Goal: Find specific page/section: Find specific page/section

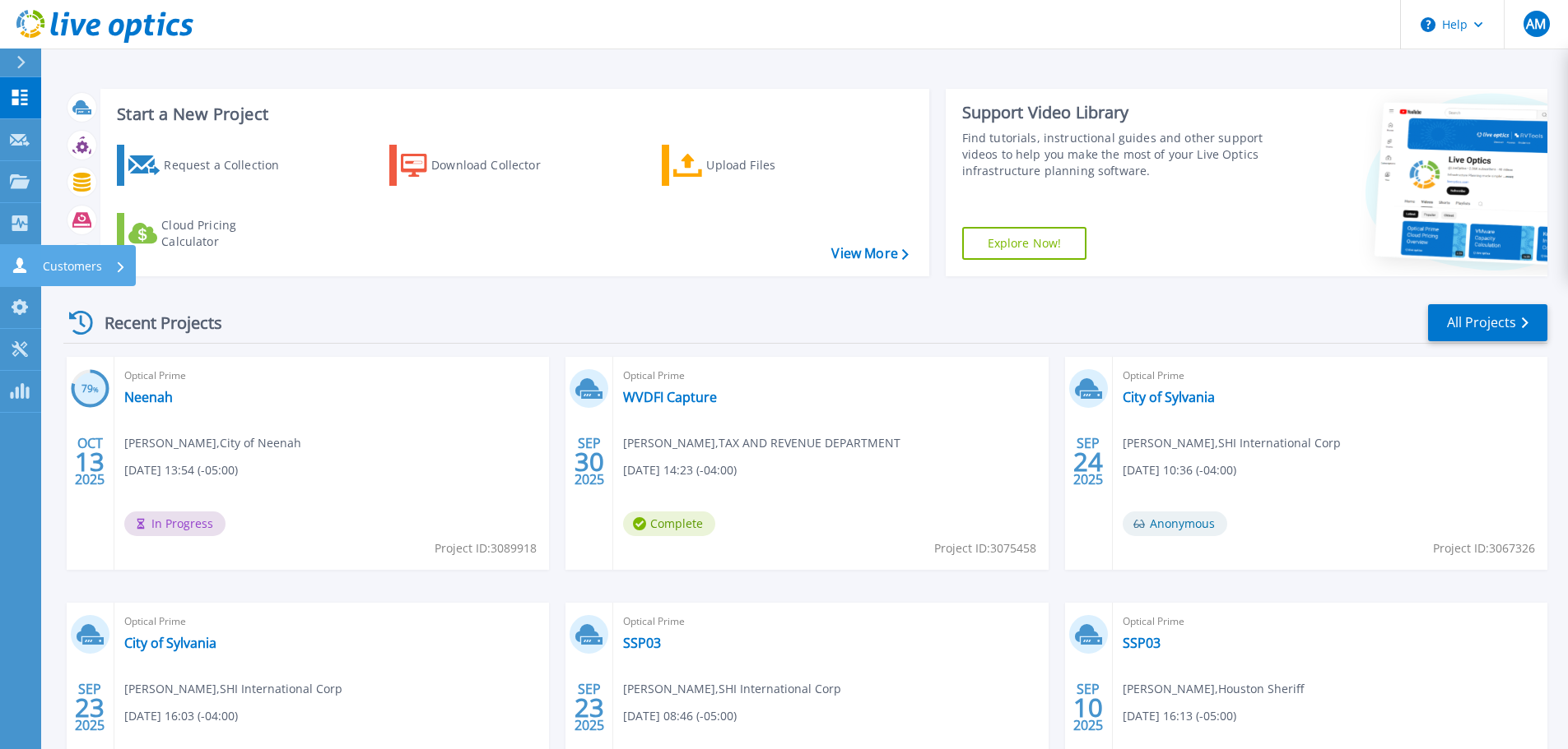
click at [54, 265] on p "Customers" at bounding box center [72, 266] width 60 height 43
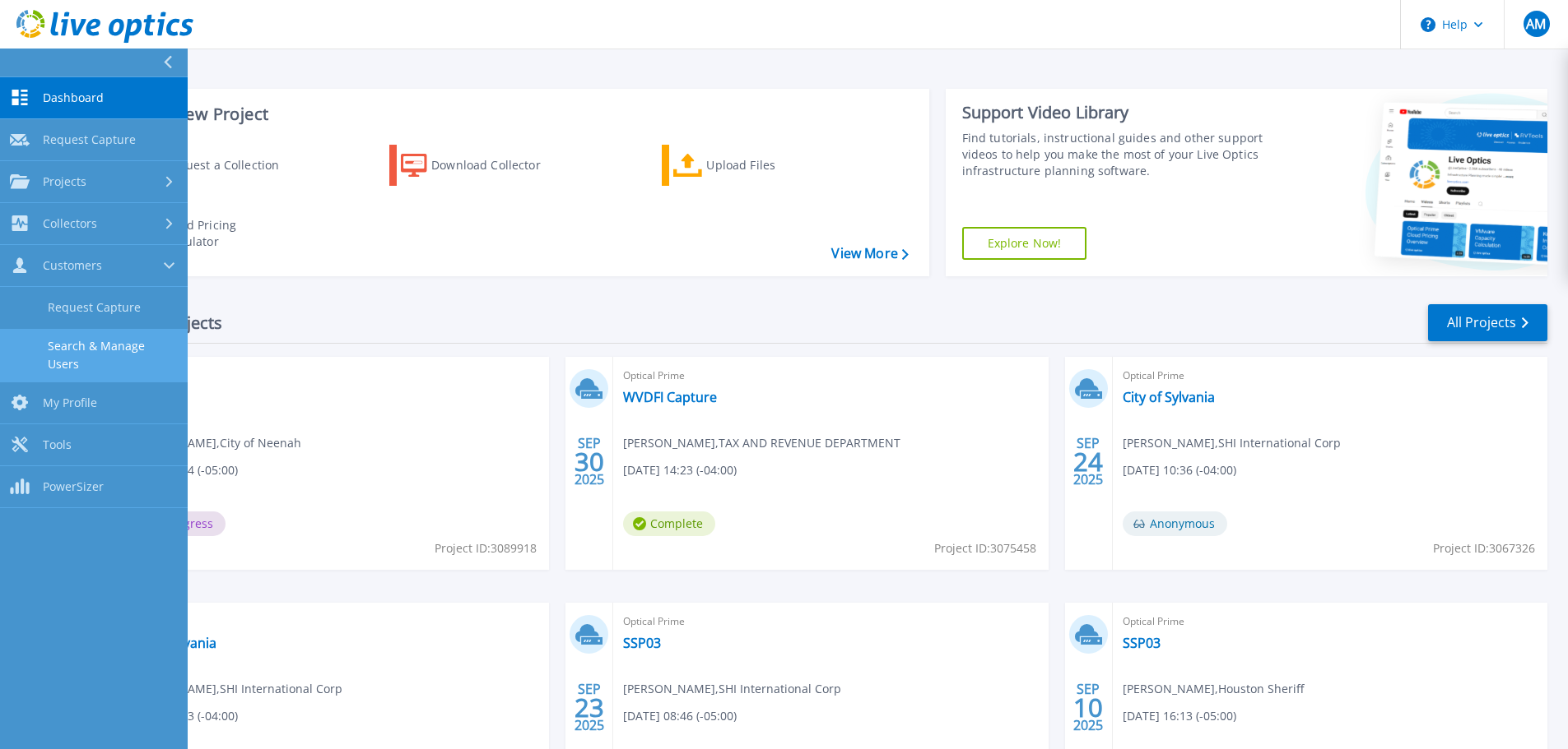
click at [125, 344] on link "Search & Manage Users" at bounding box center [93, 355] width 188 height 53
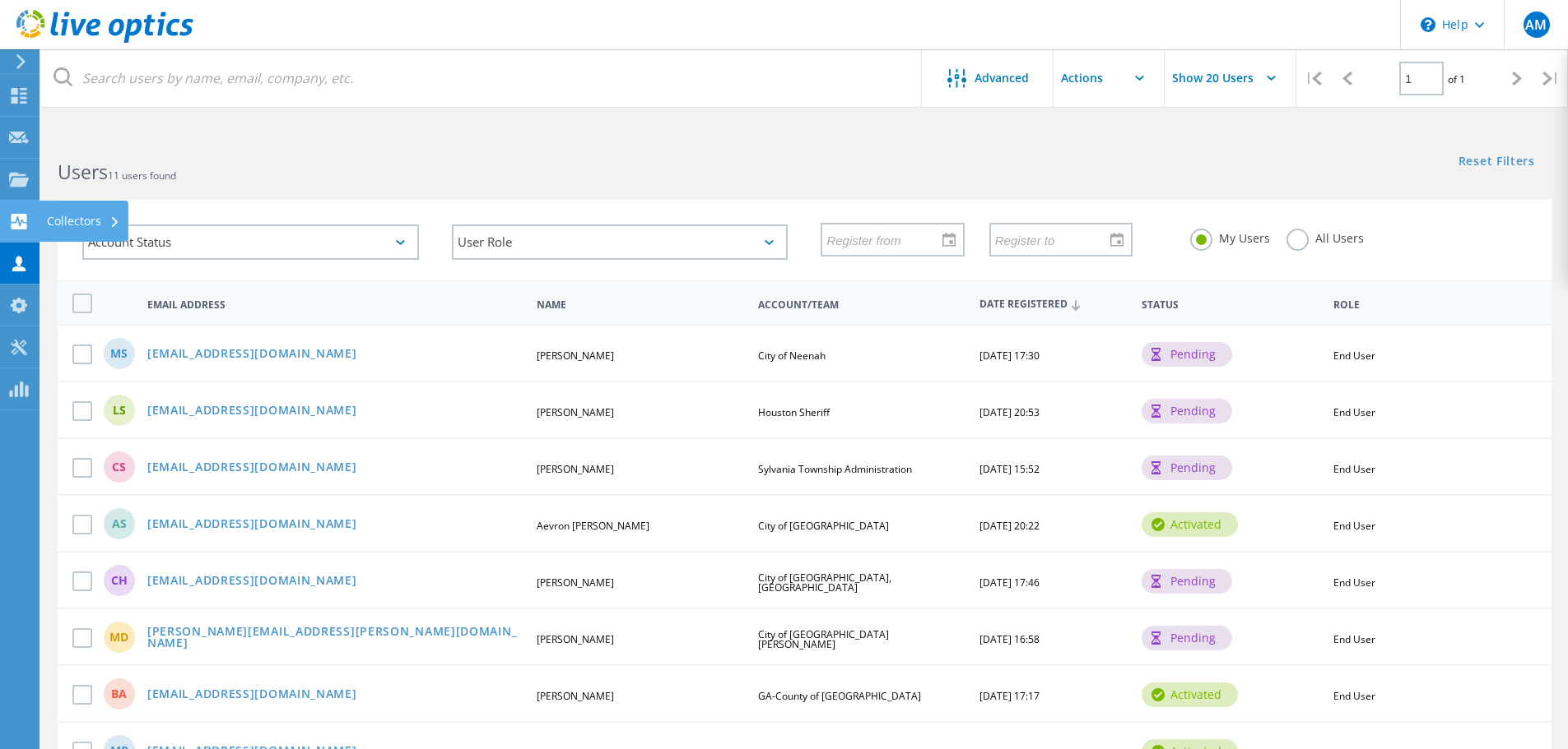
click at [17, 219] on icon at bounding box center [19, 222] width 20 height 16
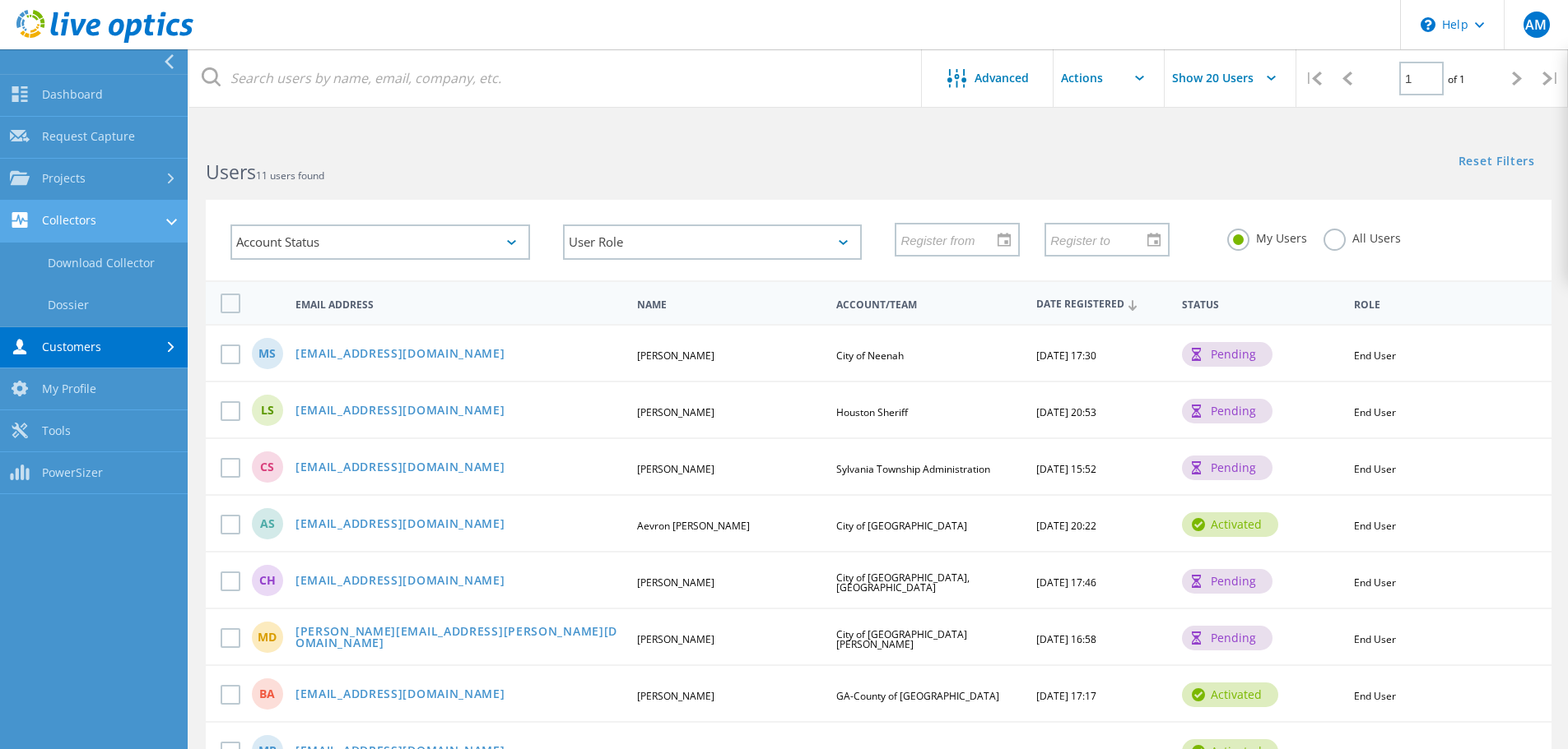
click at [82, 206] on link "Collectors" at bounding box center [93, 221] width 188 height 42
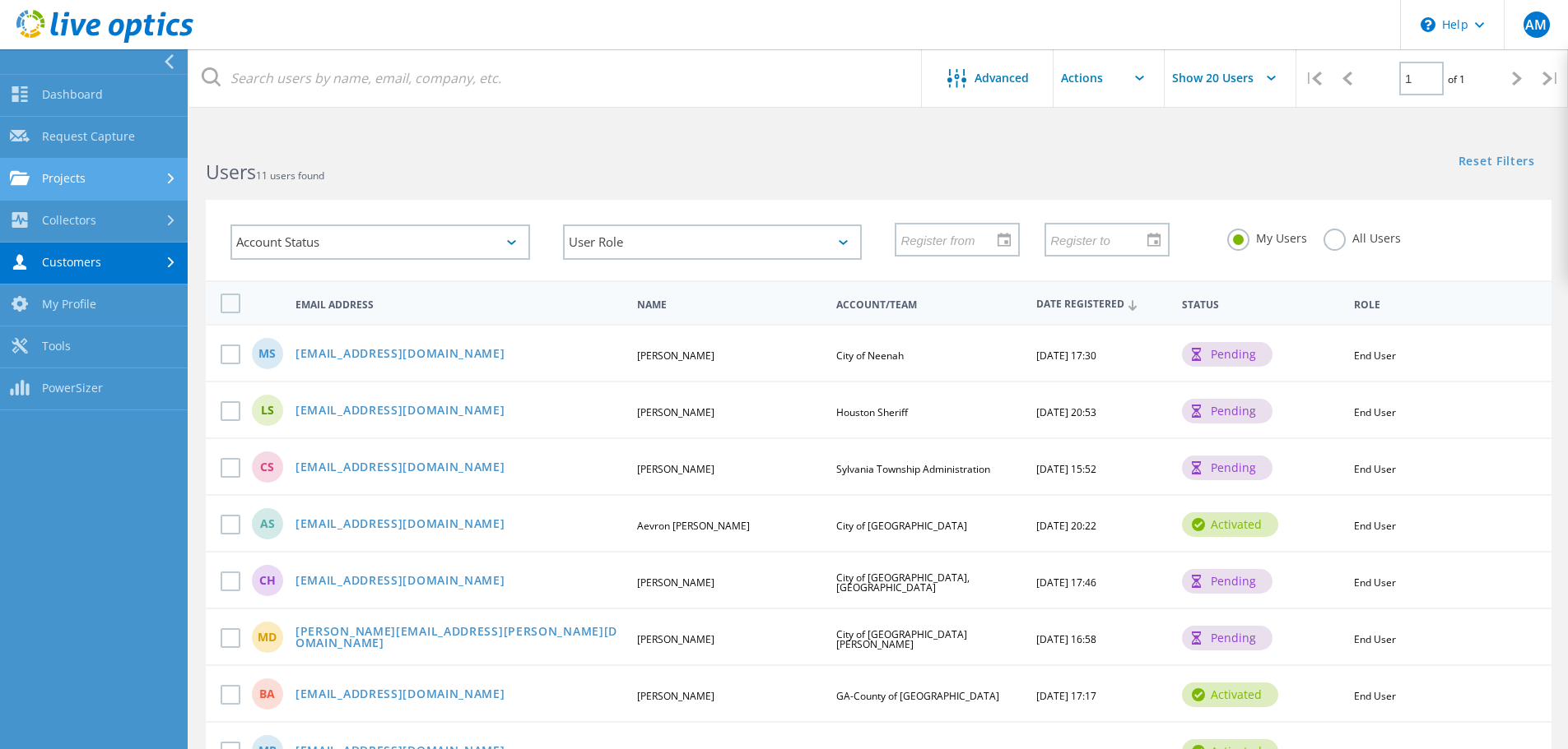
click at [85, 177] on link "Projects" at bounding box center [93, 180] width 188 height 42
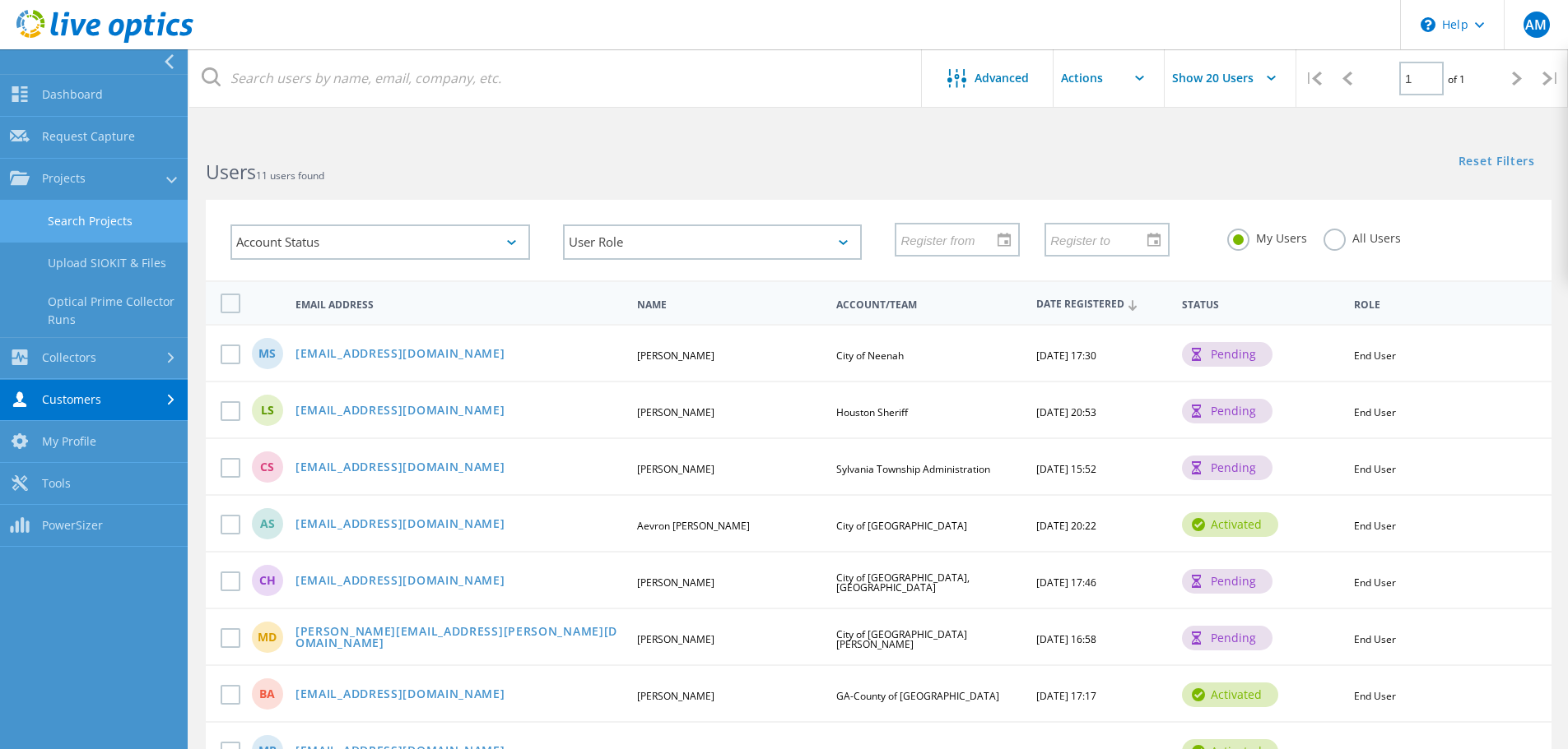
click at [99, 210] on link "Search Projects" at bounding box center [93, 221] width 188 height 42
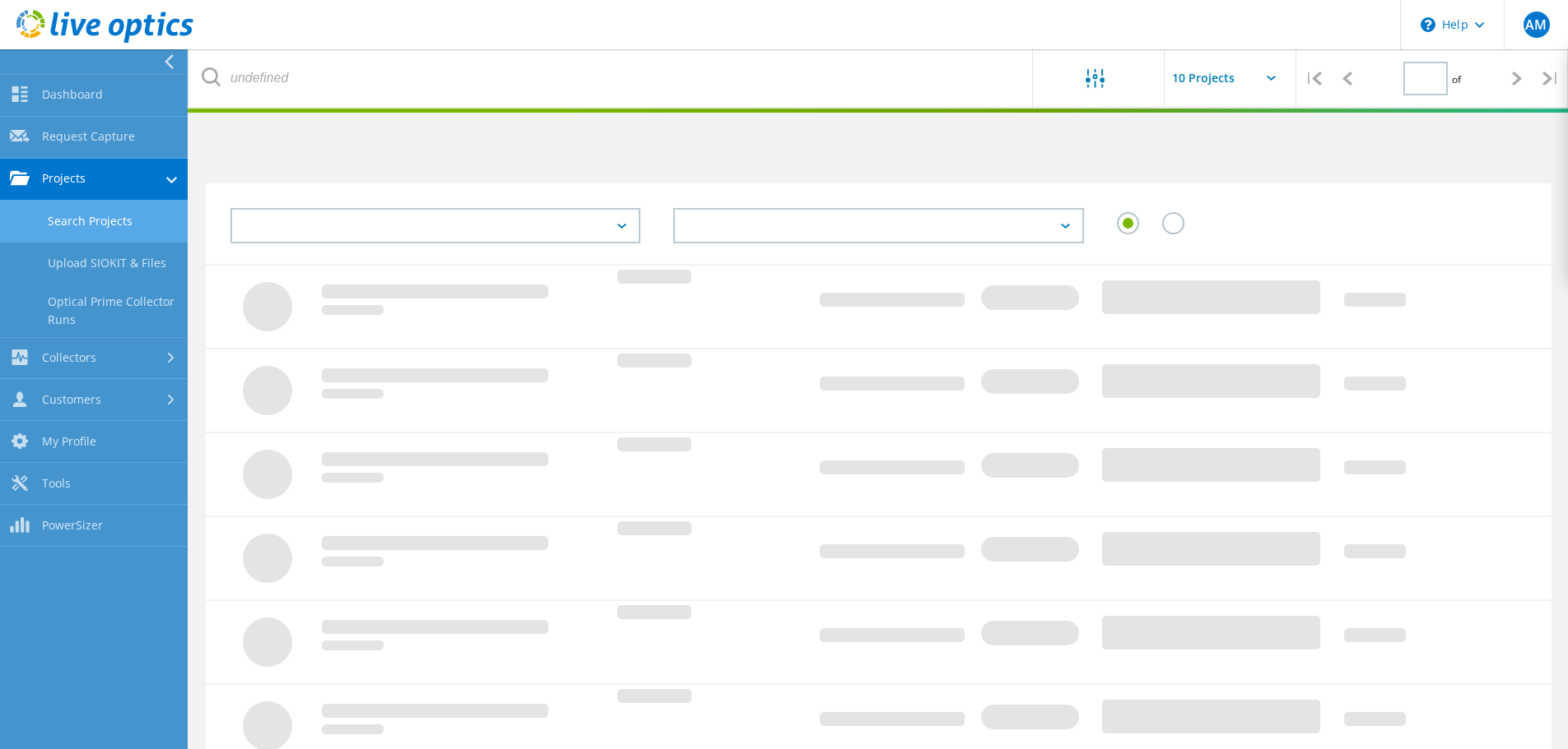
type input "1"
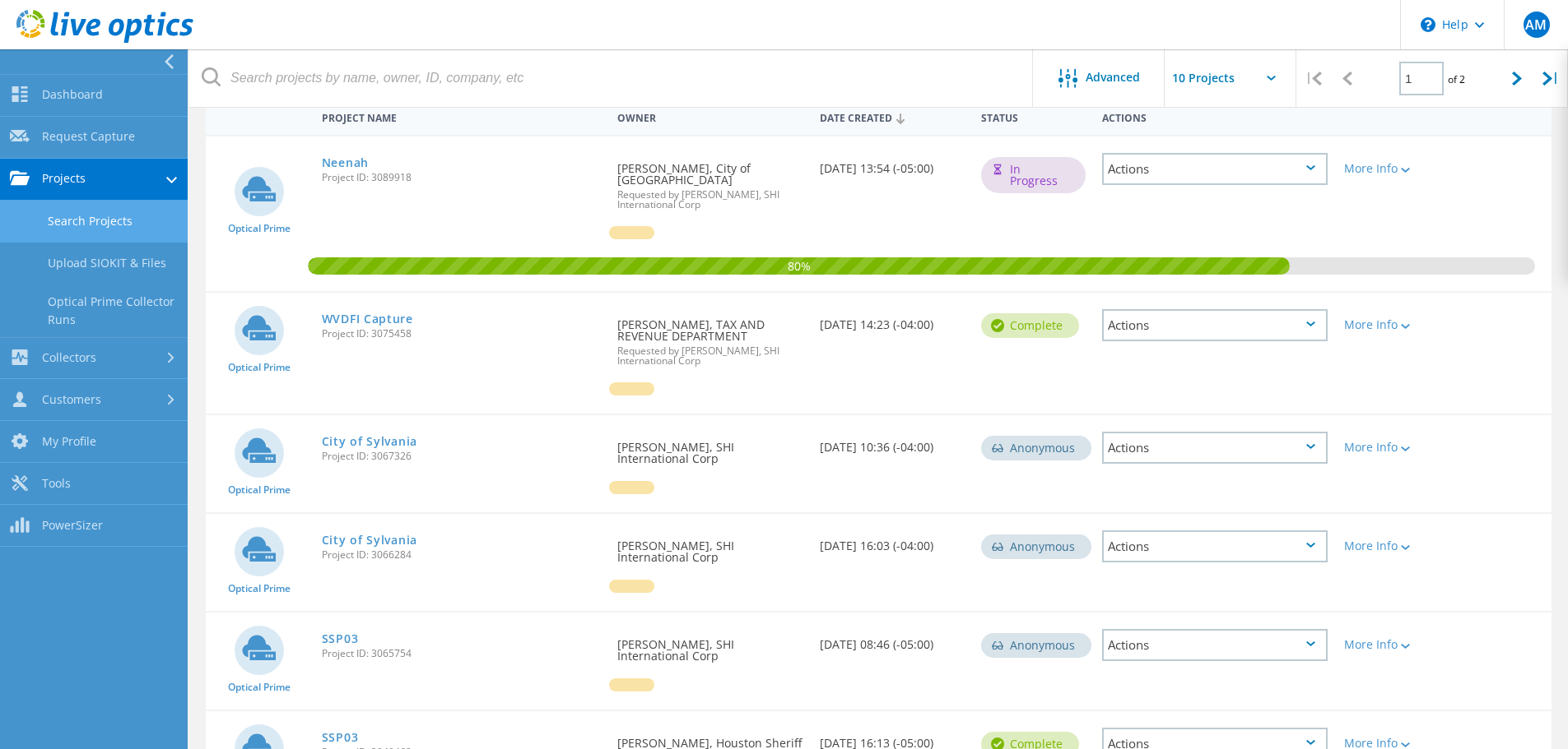
scroll to position [194, 0]
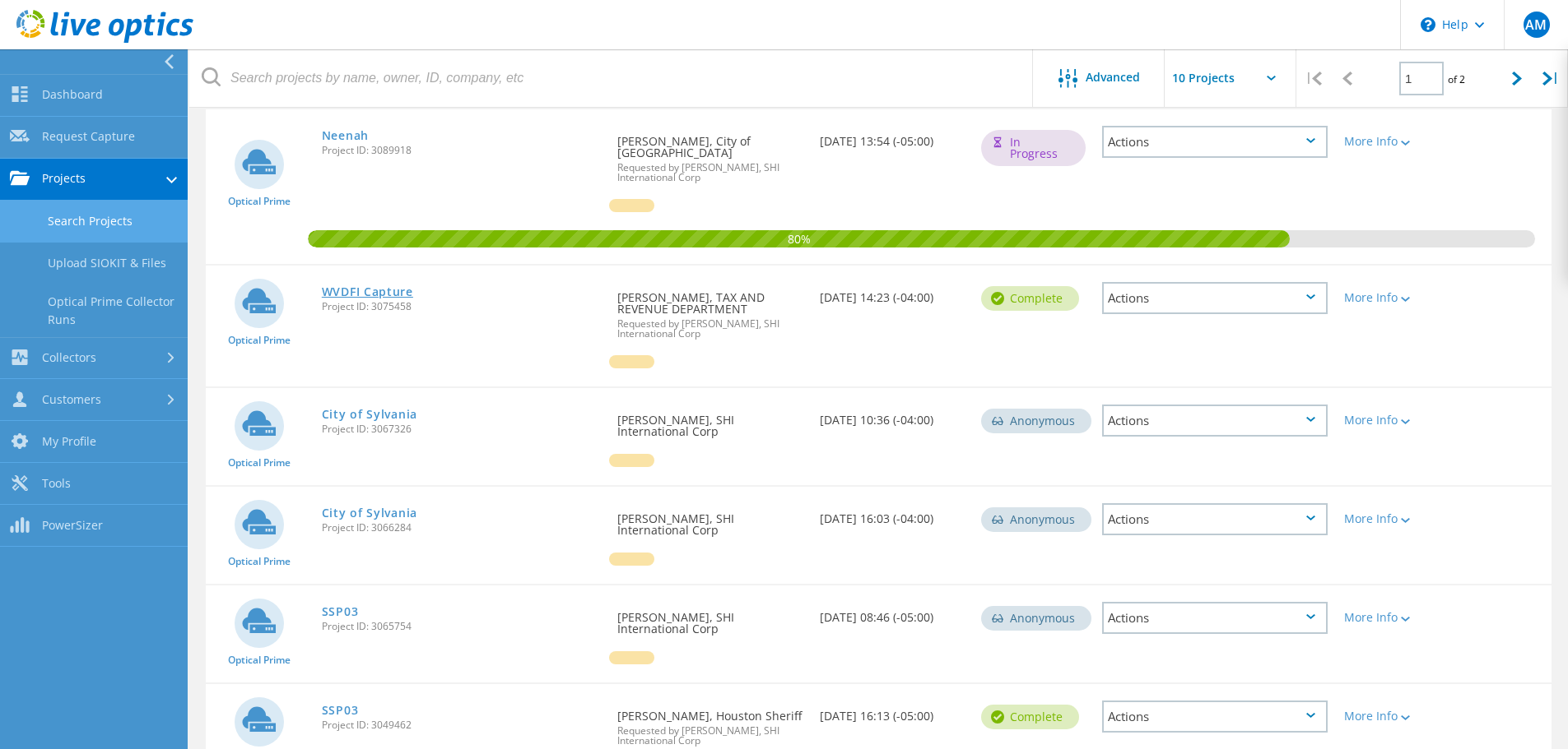
click at [370, 287] on link "WVDFI Capture" at bounding box center [367, 293] width 91 height 12
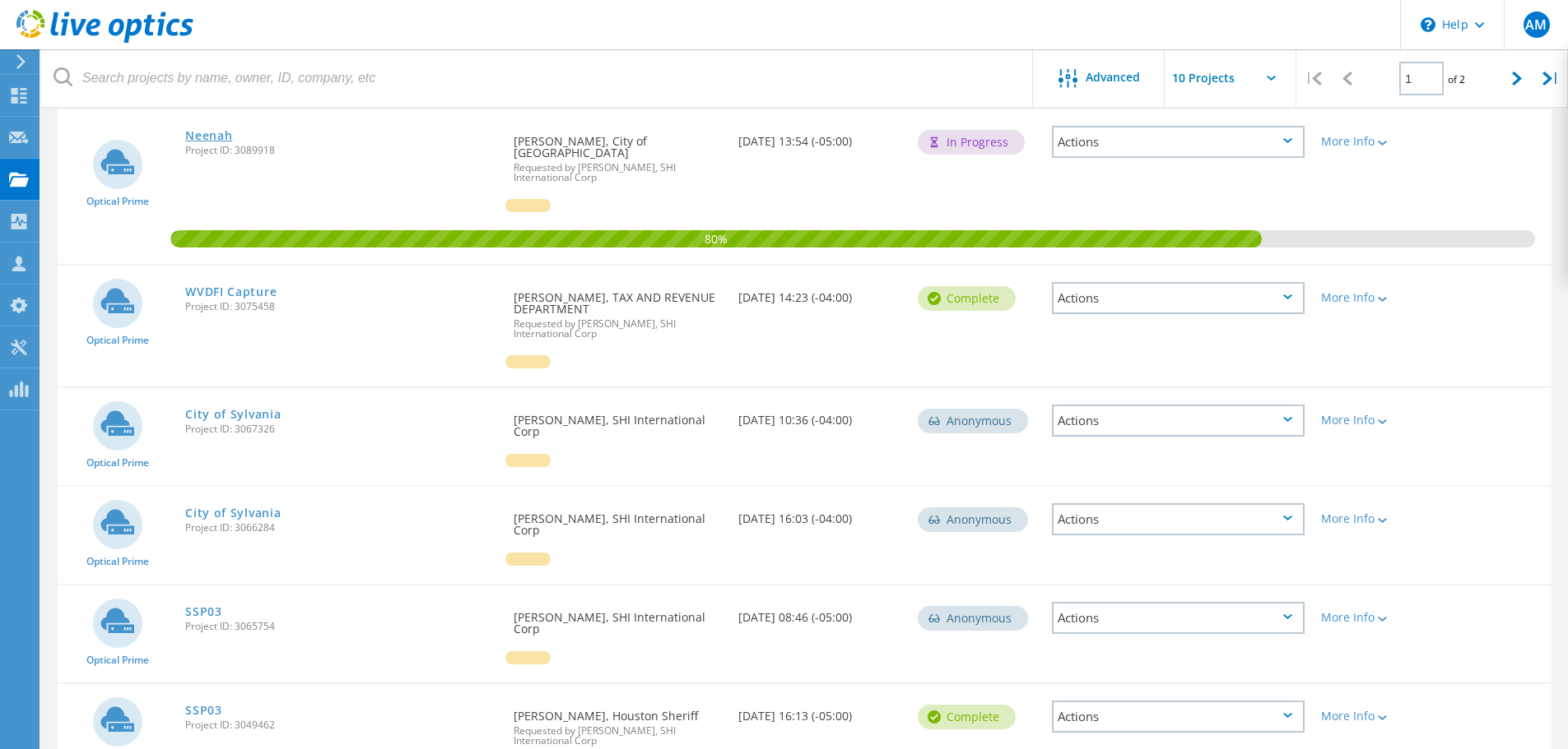
click at [216, 133] on link "Neenah" at bounding box center [208, 136] width 47 height 12
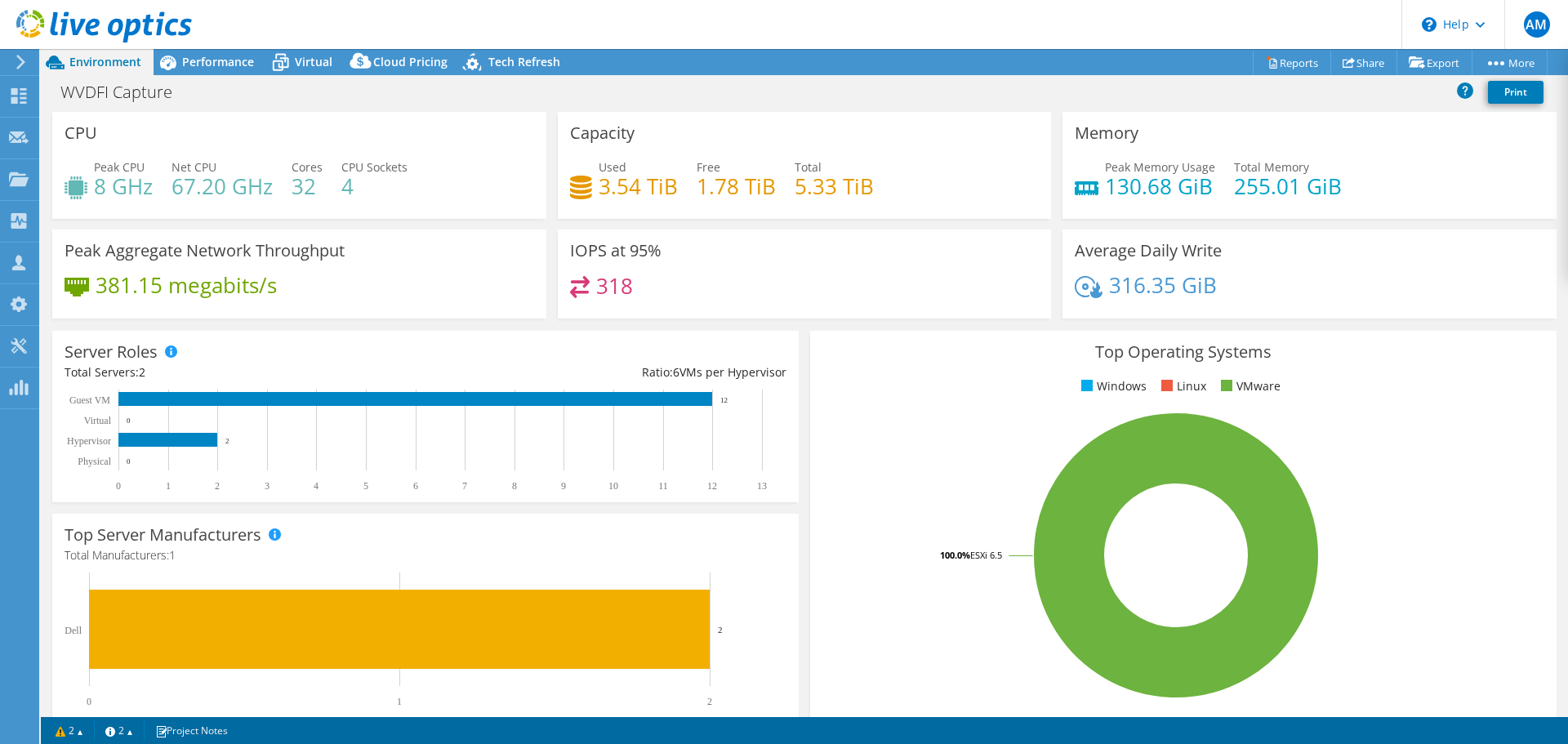
select select "USD"
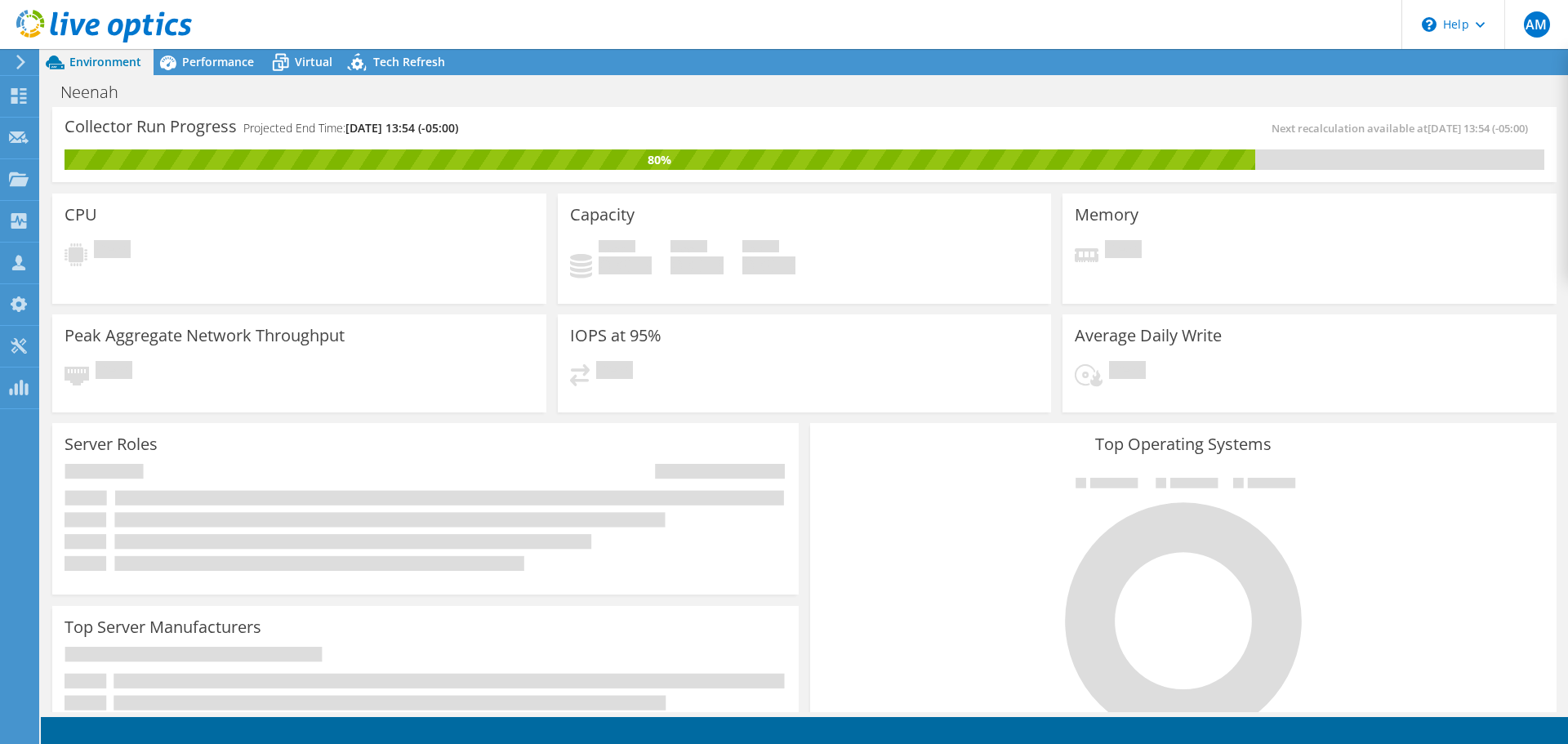
click at [589, 139] on div "Collector Run Progress Projected End Time: [DATE] 13:54 (-05:00)" at bounding box center [434, 134] width 740 height 31
